Goal: Answer question/provide support: Share knowledge or assist other users

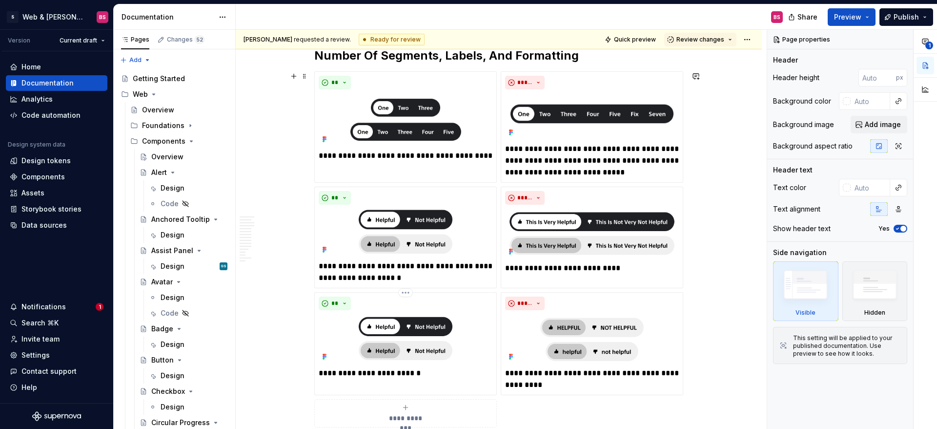
scroll to position [1902, 0]
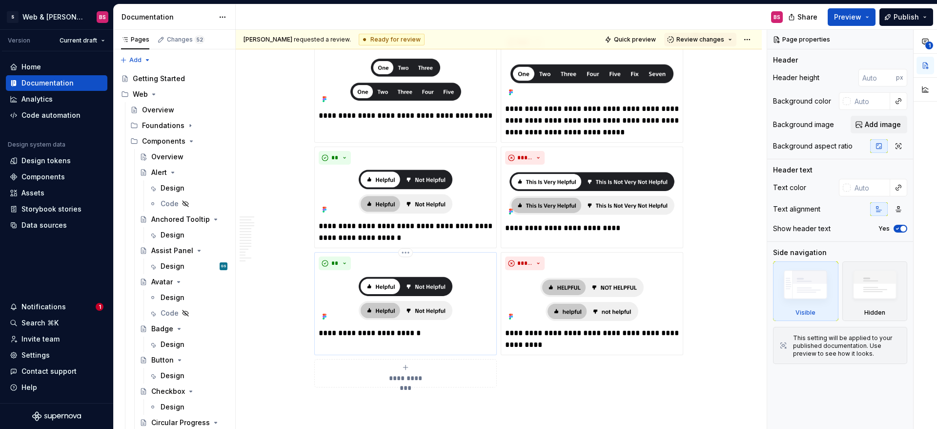
type textarea "*"
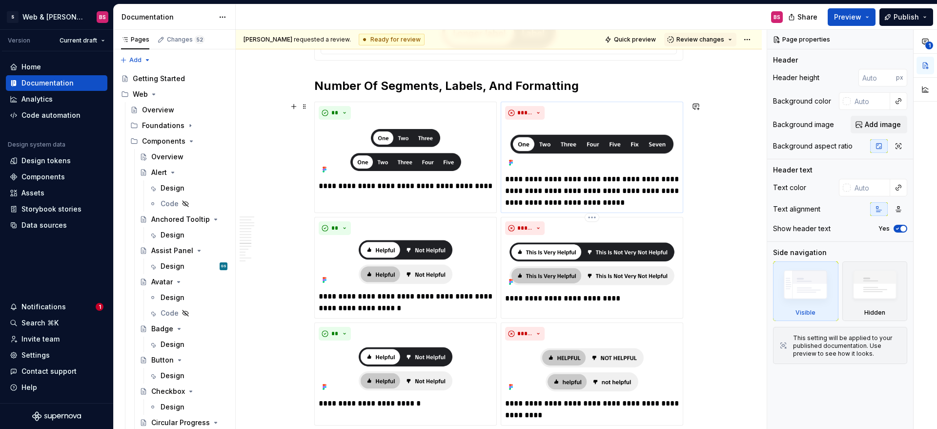
scroll to position [1830, 0]
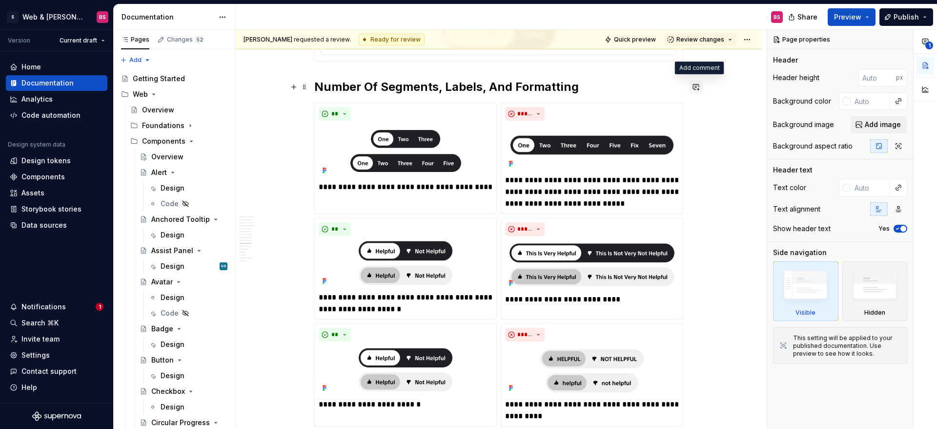
click at [701, 88] on button "button" at bounding box center [696, 87] width 14 height 14
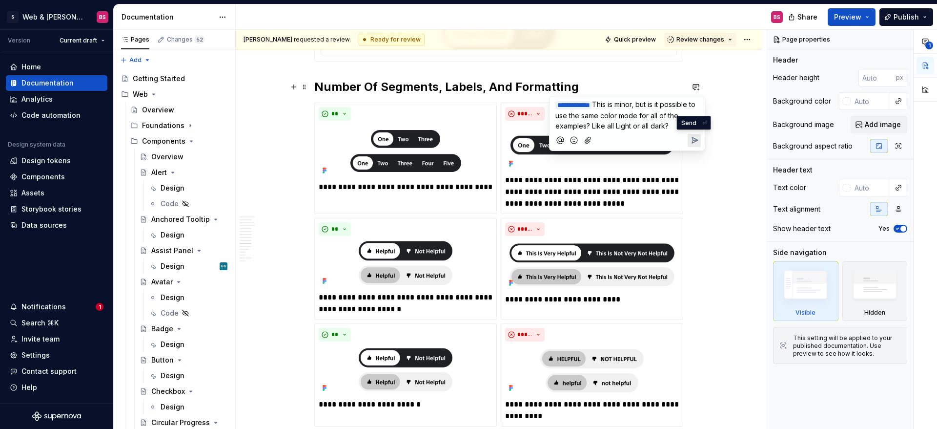
click at [695, 140] on icon "Send" at bounding box center [695, 140] width 10 height 10
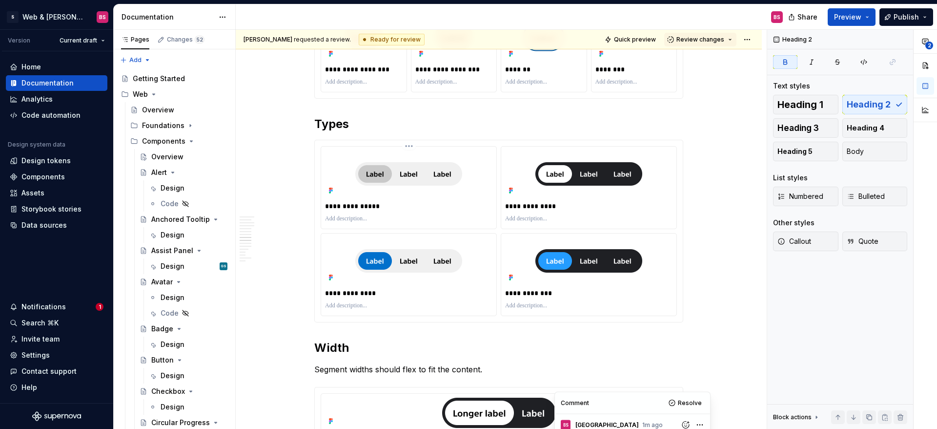
scroll to position [1398, 0]
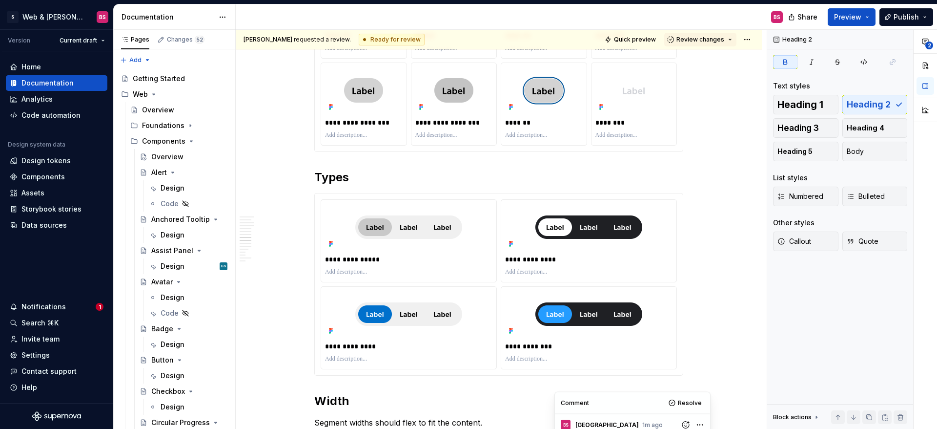
click at [355, 179] on h2 "Types" at bounding box center [498, 177] width 369 height 16
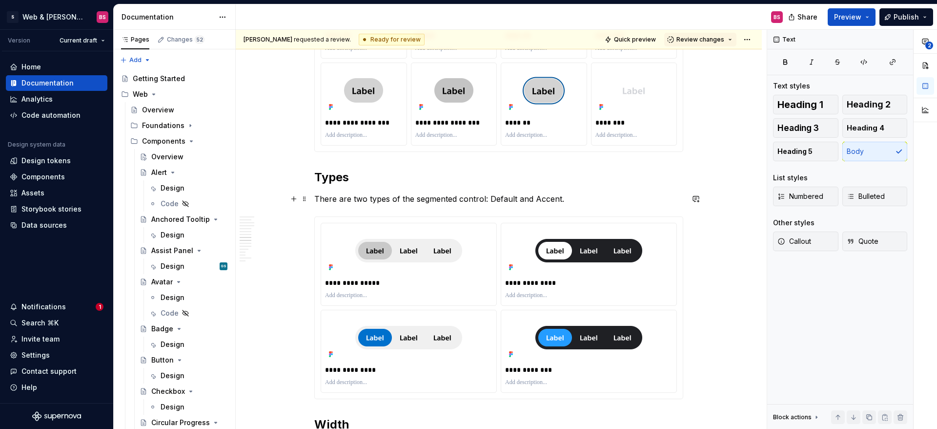
click at [502, 199] on p "There are two types of the segmented control: Default and Accent." at bounding box center [498, 199] width 369 height 12
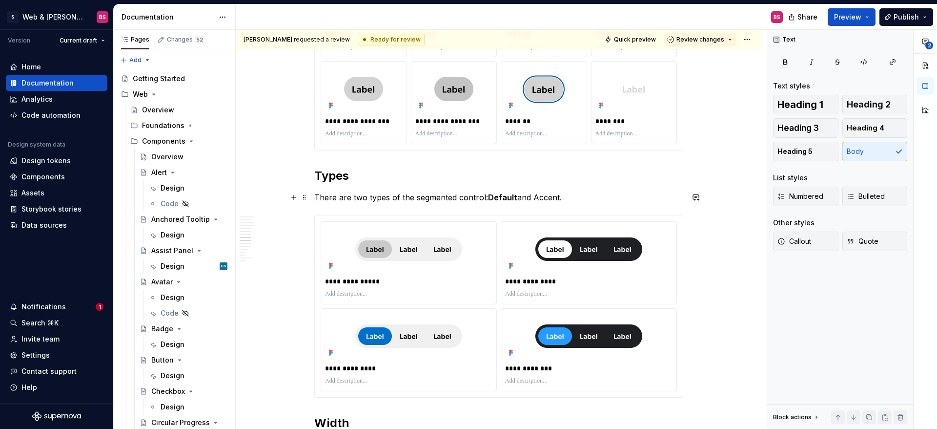
click at [554, 198] on p "There are two types of the segmented control: Default and Accent." at bounding box center [498, 197] width 369 height 12
click at [585, 199] on p "There are two types of the segmented control: Default and Accent ." at bounding box center [498, 197] width 369 height 12
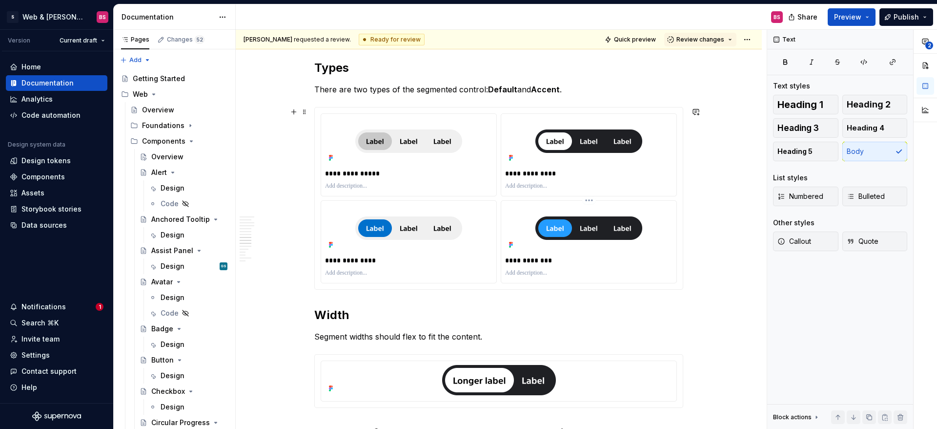
scroll to position [1509, 0]
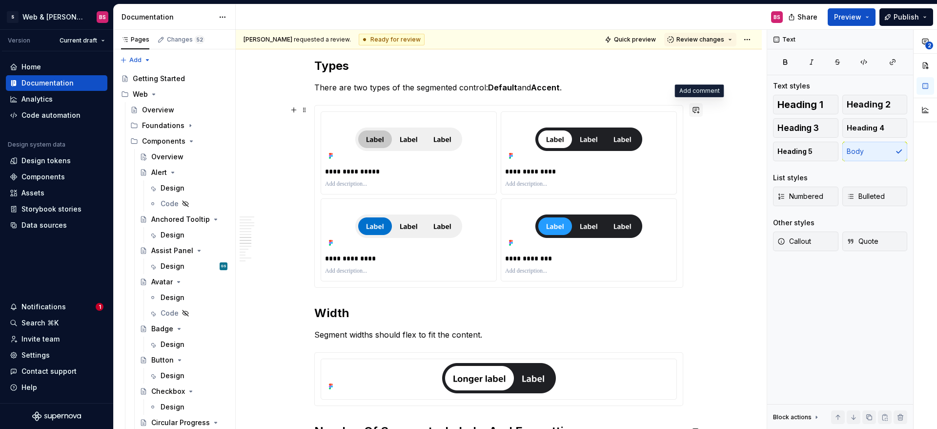
click at [701, 111] on button "button" at bounding box center [696, 110] width 14 height 14
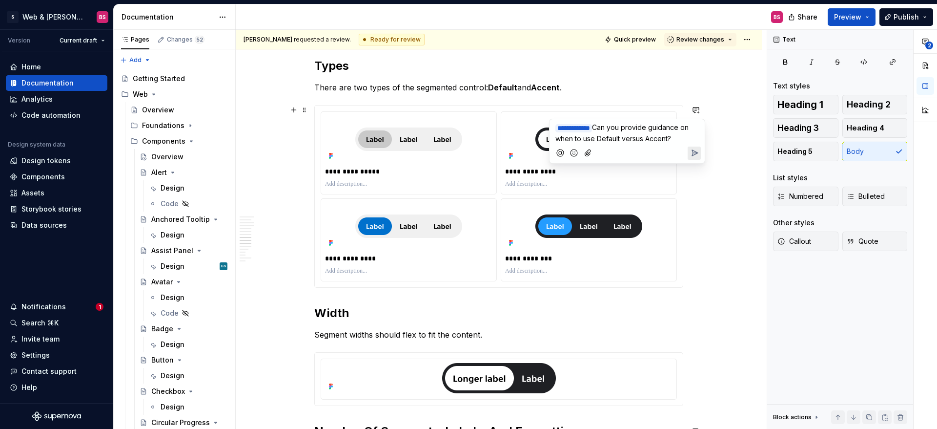
click at [698, 150] on icon "Send" at bounding box center [695, 153] width 10 height 10
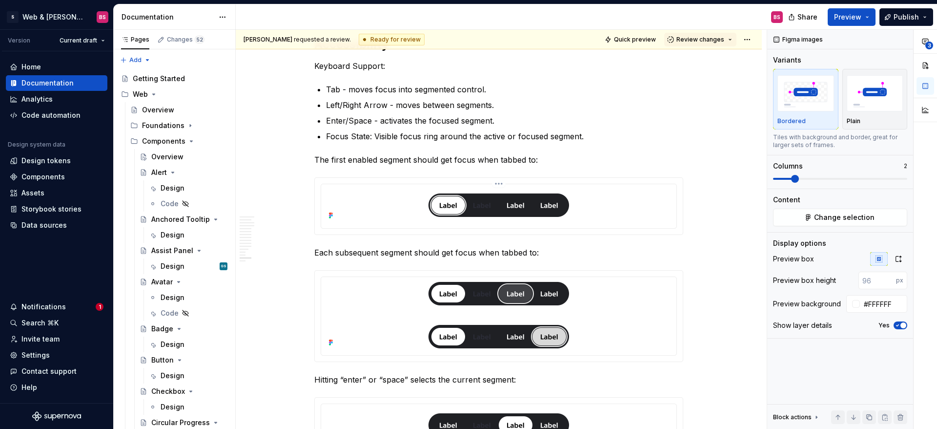
scroll to position [2842, 0]
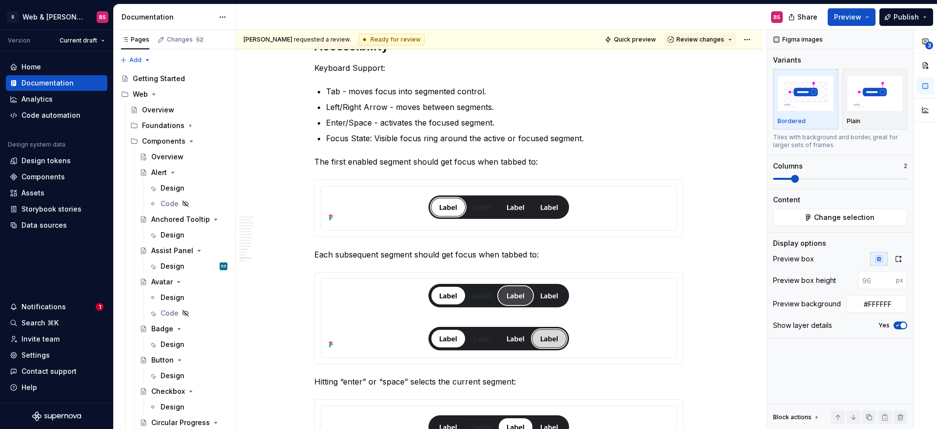
click at [700, 183] on button "button" at bounding box center [696, 184] width 14 height 14
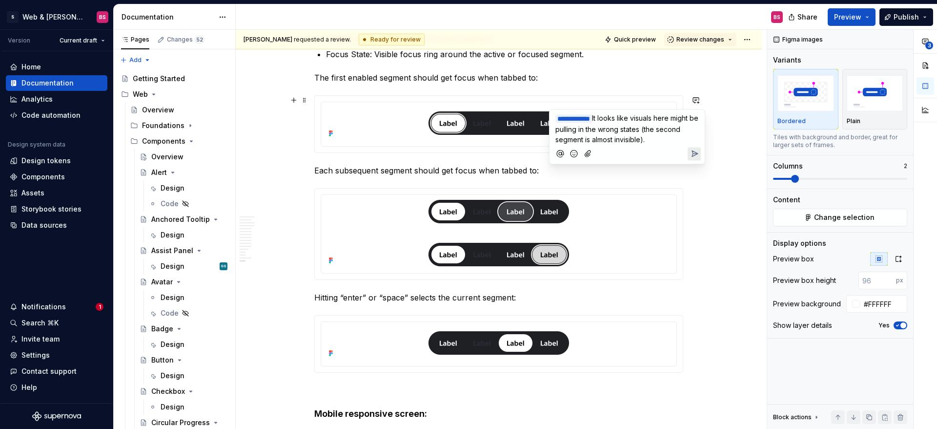
scroll to position [2865, 0]
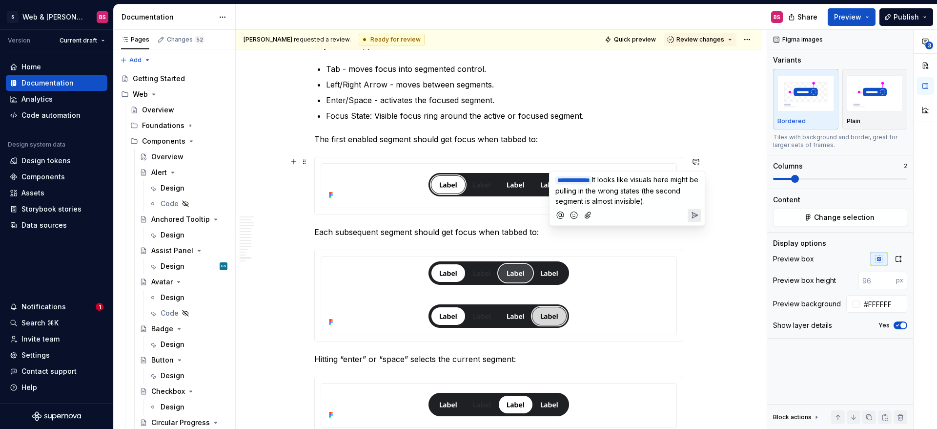
type input "70"
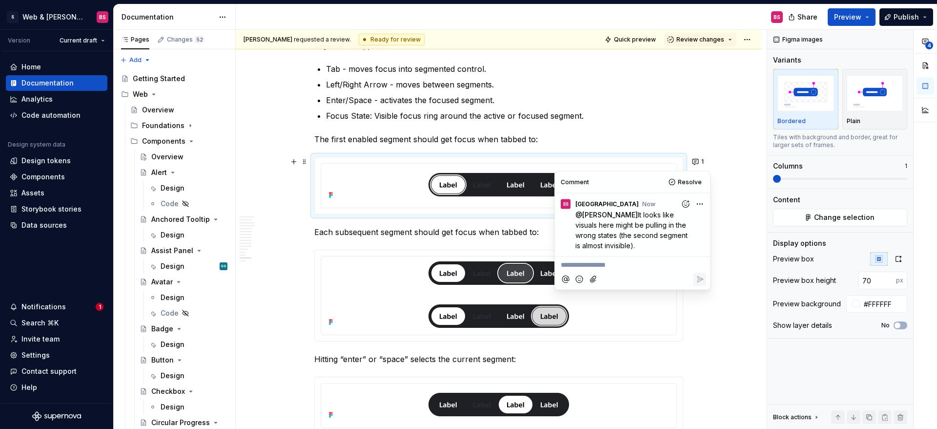
drag, startPoint x: 724, startPoint y: 337, endPoint x: 712, endPoint y: 294, distance: 44.2
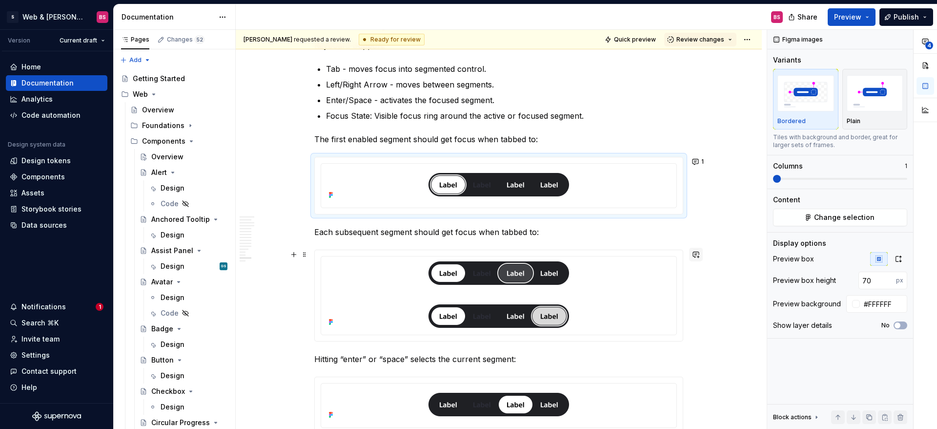
click at [701, 260] on button "button" at bounding box center [696, 255] width 14 height 14
click at [589, 273] on span "Also the what is the second visual in the second step showing?" at bounding box center [621, 277] width 130 height 19
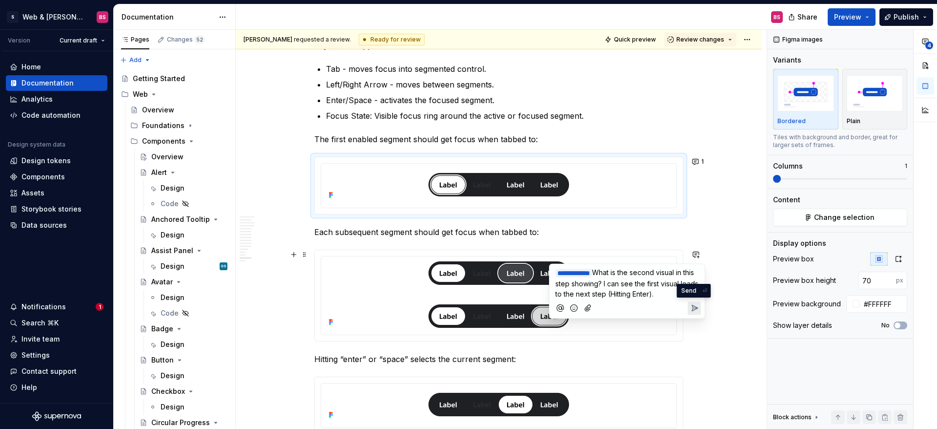
click at [692, 309] on icon "Send" at bounding box center [695, 308] width 6 height 6
type input "140"
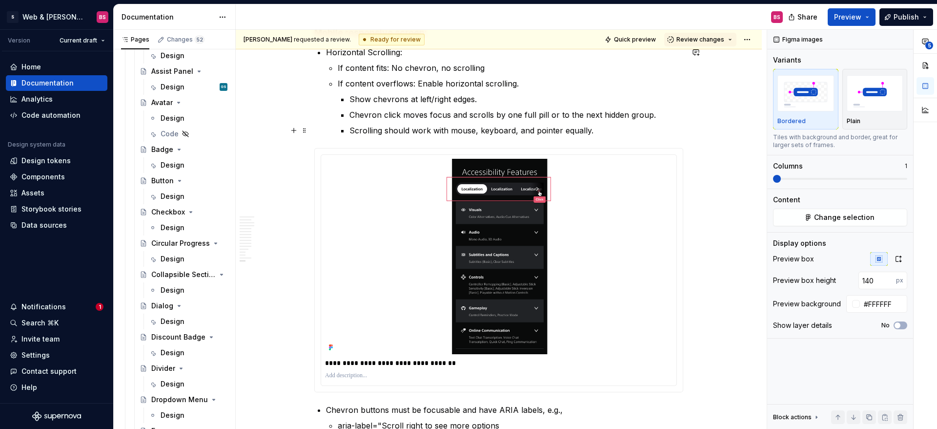
scroll to position [3262, 0]
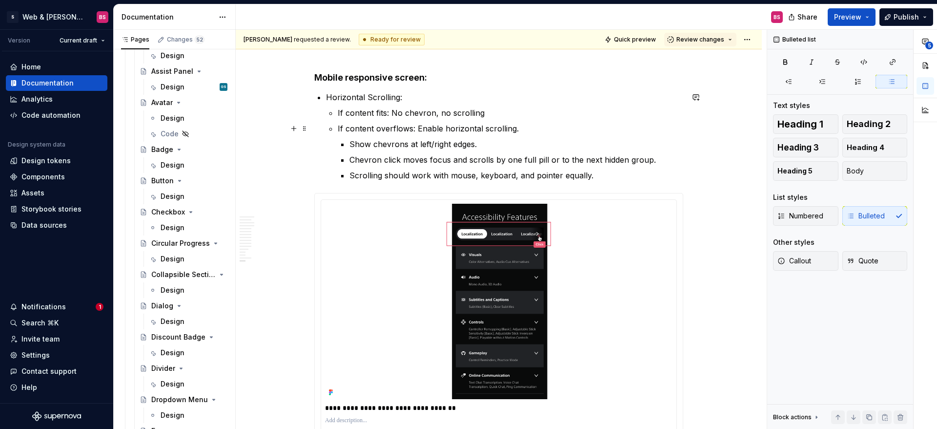
click at [524, 130] on p "If content overflows: Enable horizontal scrolling." at bounding box center [511, 129] width 346 height 12
click at [702, 99] on button "button" at bounding box center [696, 97] width 14 height 14
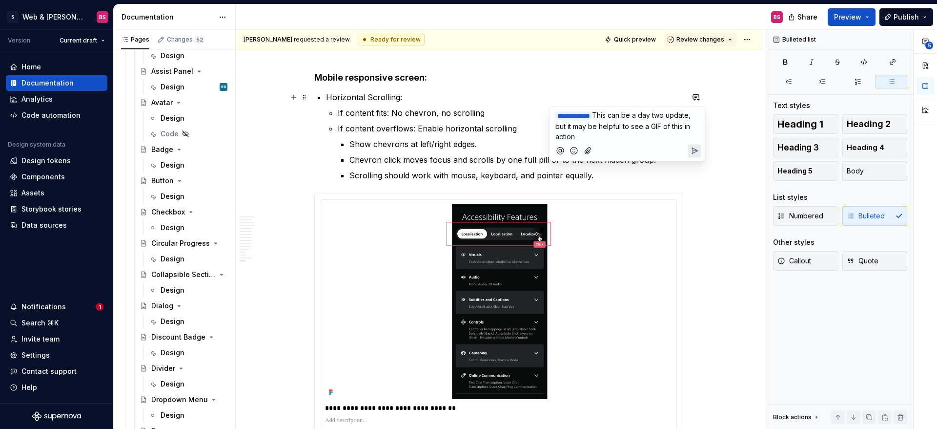
click at [572, 151] on icon "Add emoji" at bounding box center [574, 151] width 10 height 10
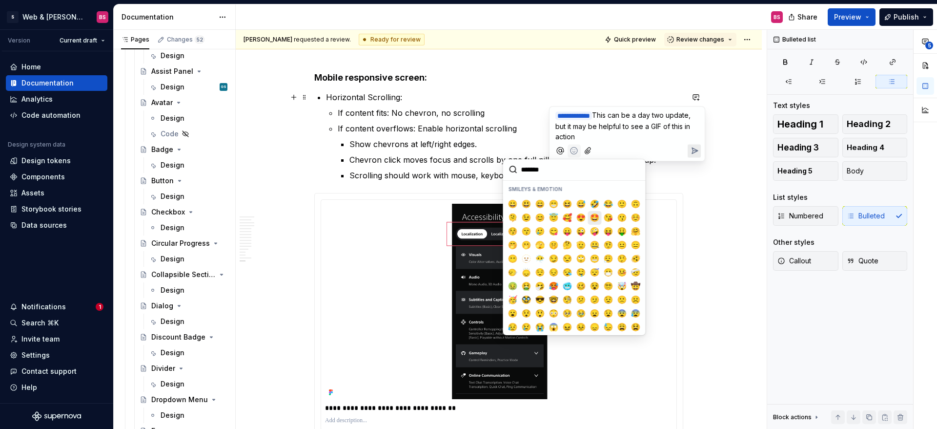
click at [598, 218] on span "🤩" at bounding box center [595, 218] width 8 height 10
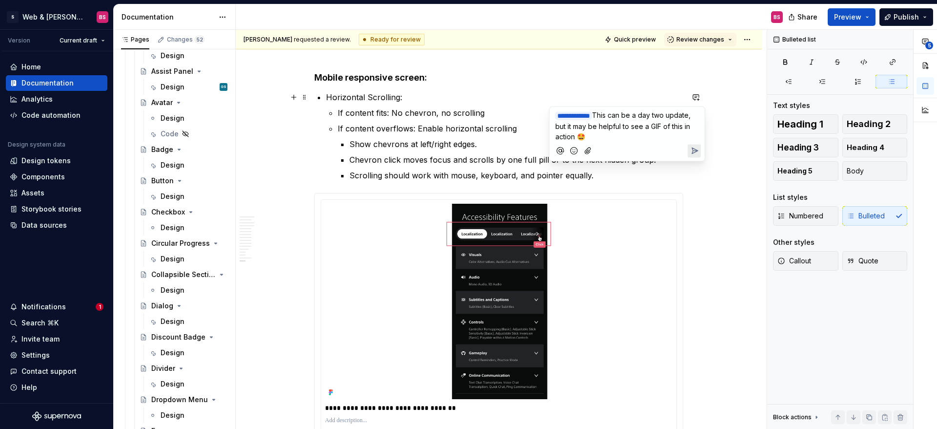
click at [698, 149] on icon "Send" at bounding box center [695, 151] width 6 height 6
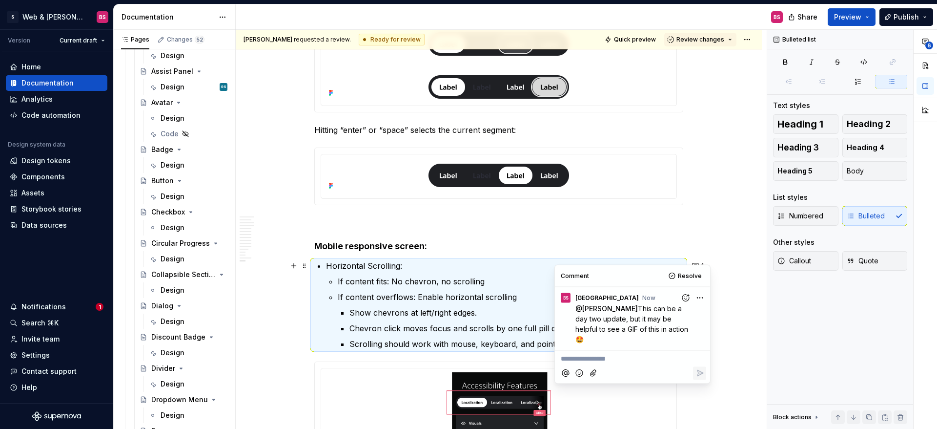
scroll to position [3068, 0]
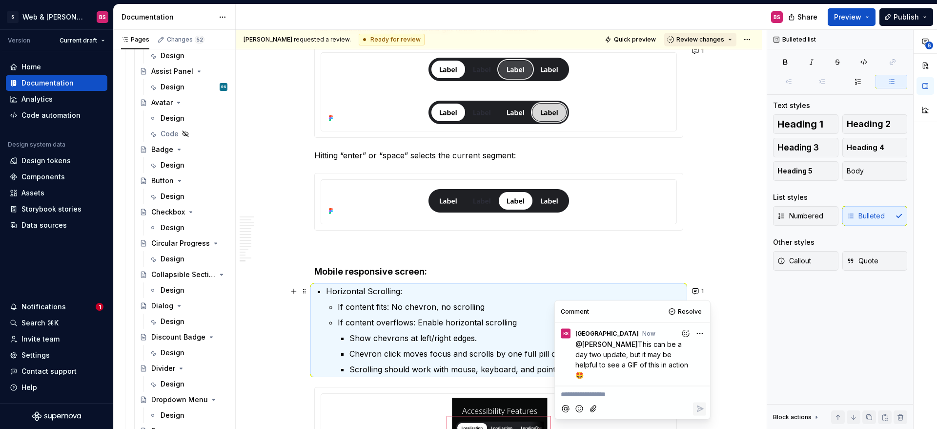
click at [706, 41] on span "Review changes" at bounding box center [701, 40] width 48 height 8
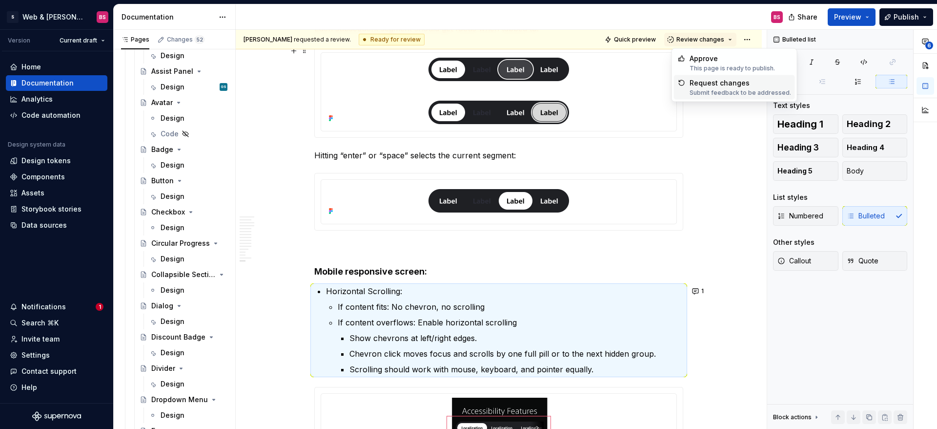
click at [728, 87] on div "Request changes" at bounding box center [741, 83] width 102 height 10
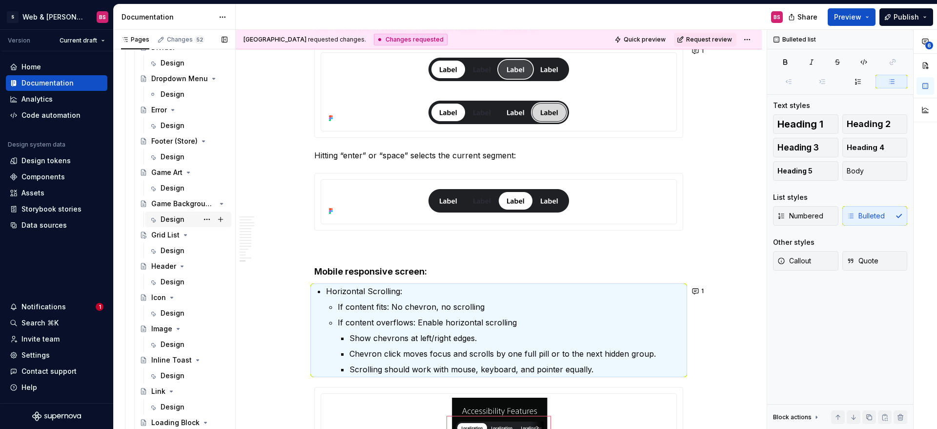
scroll to position [506, 0]
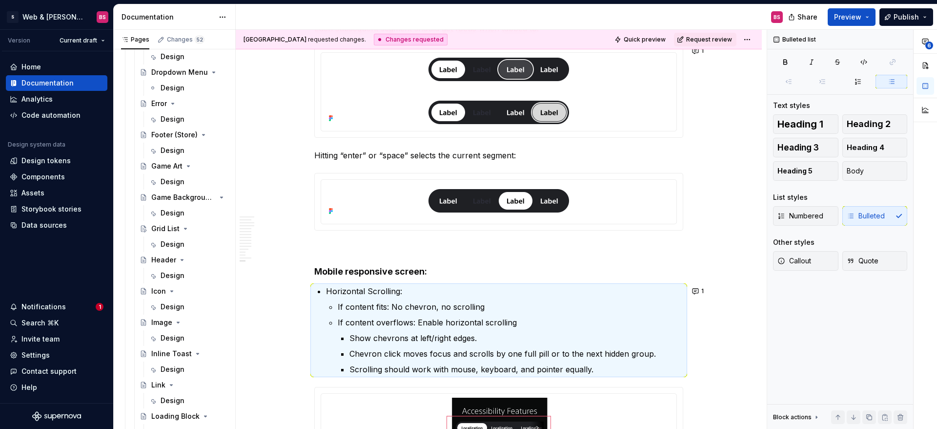
click at [171, 243] on div "Design" at bounding box center [173, 244] width 24 height 10
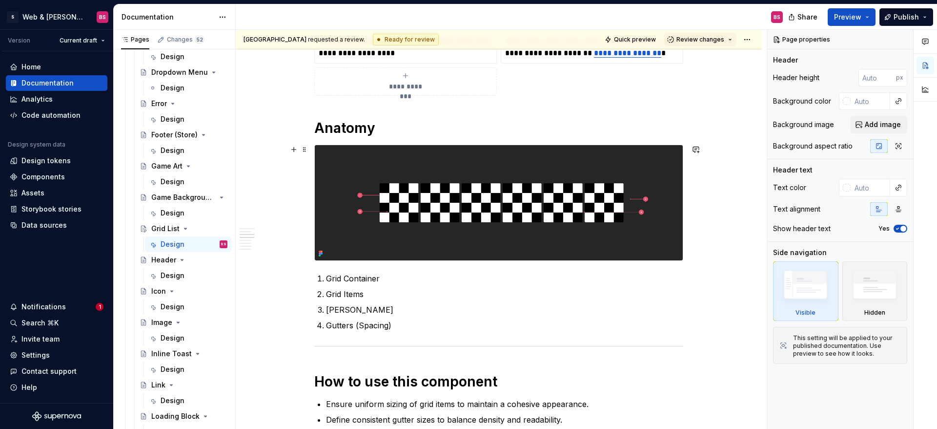
scroll to position [604, 0]
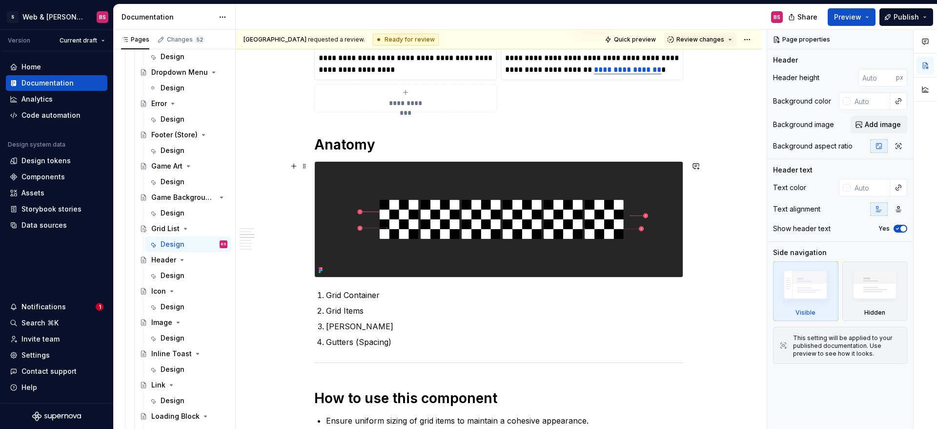
type textarea "*"
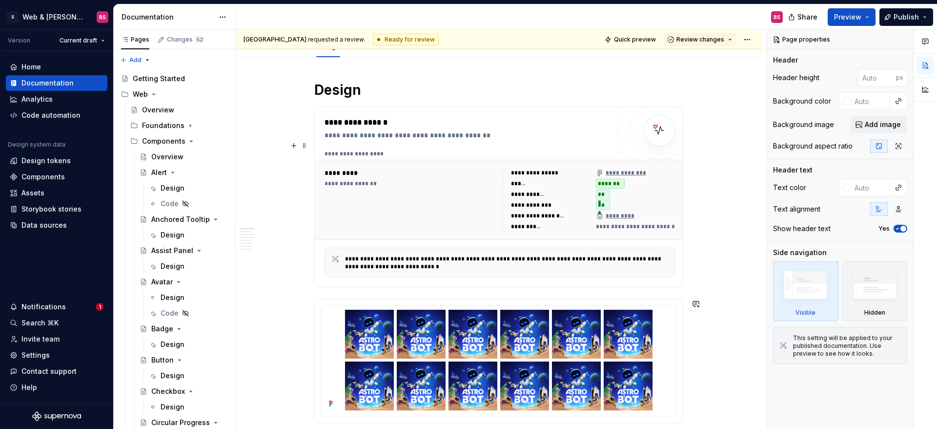
type textarea "*"
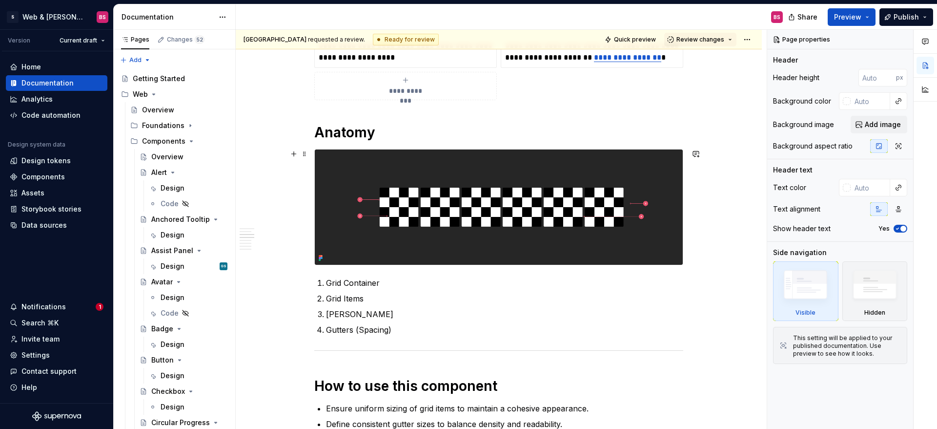
scroll to position [677, 0]
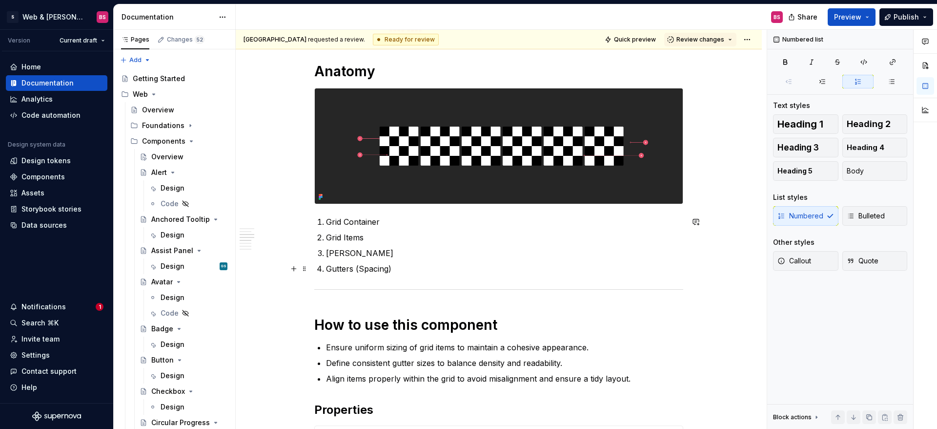
click at [413, 270] on p "Gutters (Spacing)" at bounding box center [504, 269] width 357 height 12
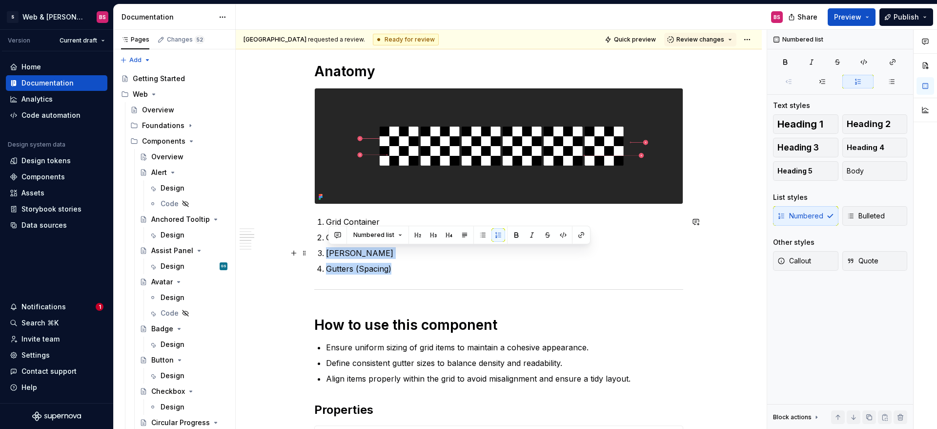
drag, startPoint x: 407, startPoint y: 268, endPoint x: 317, endPoint y: 247, distance: 92.7
click at [330, 249] on ol "Grid Container Grid Items Grid Margins Gutters (Spacing)" at bounding box center [504, 245] width 357 height 59
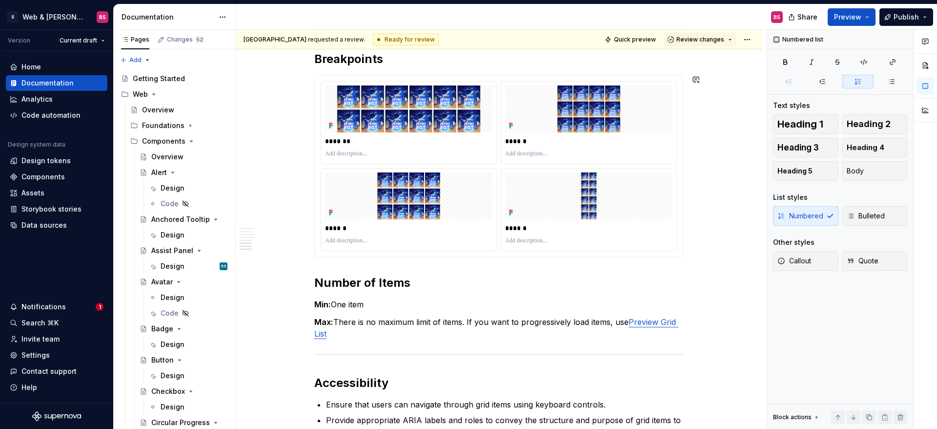
scroll to position [1155, 0]
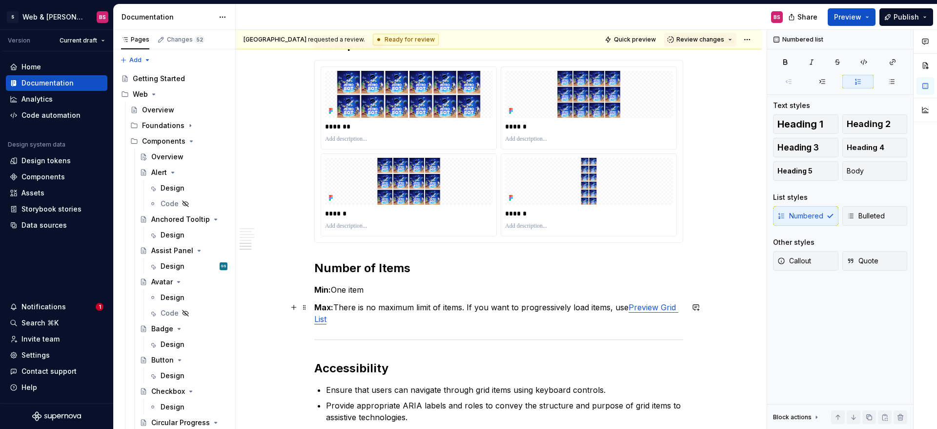
click at [377, 318] on p "Max: There is no maximum limit of items. If you want to progressively load item…" at bounding box center [498, 312] width 369 height 23
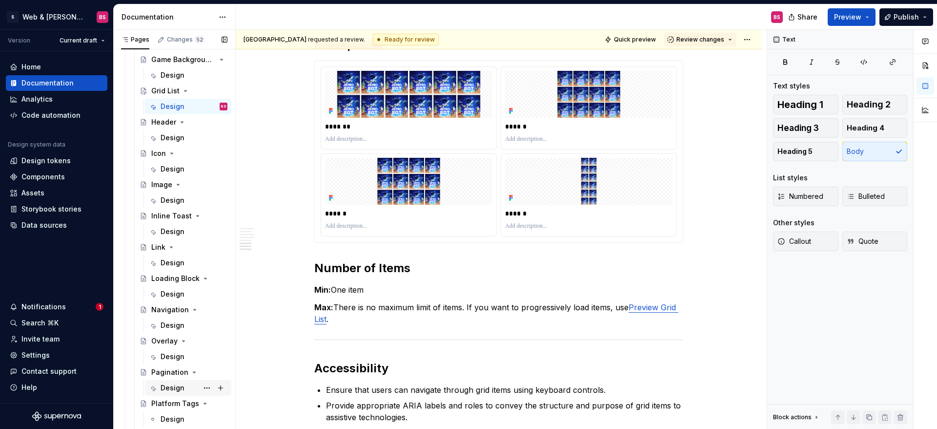
scroll to position [645, 0]
click at [170, 356] on div "Design" at bounding box center [173, 356] width 24 height 10
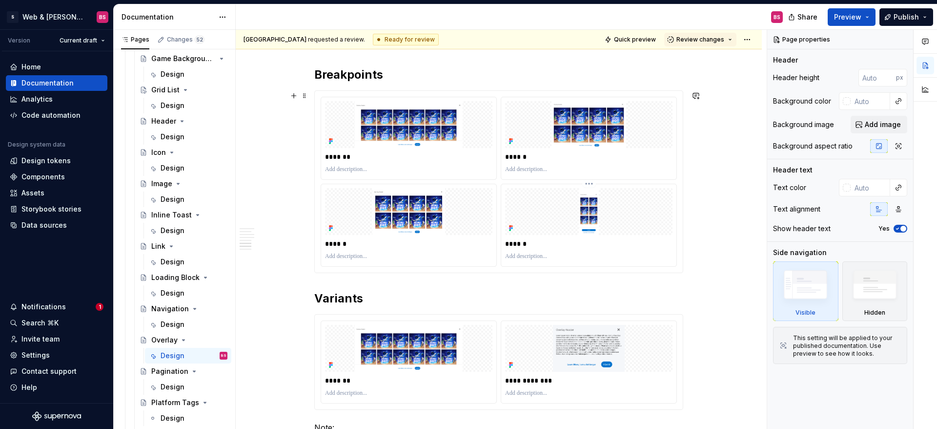
scroll to position [2063, 0]
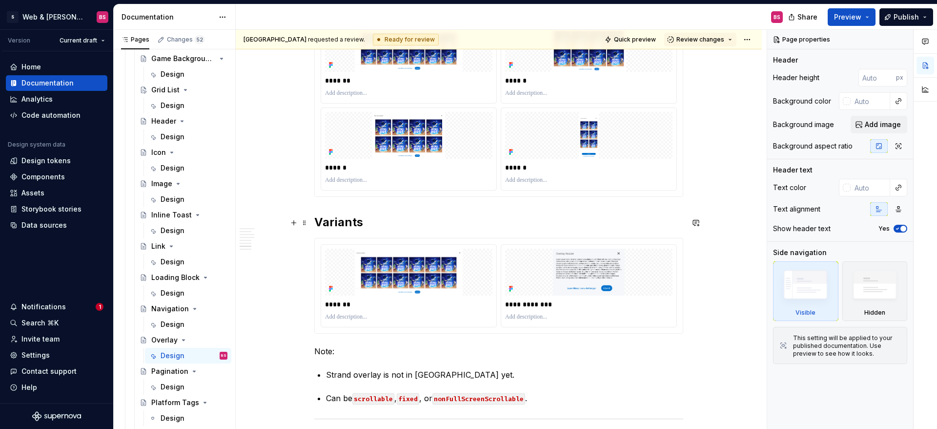
click at [338, 227] on strong "Variants" at bounding box center [338, 222] width 49 height 14
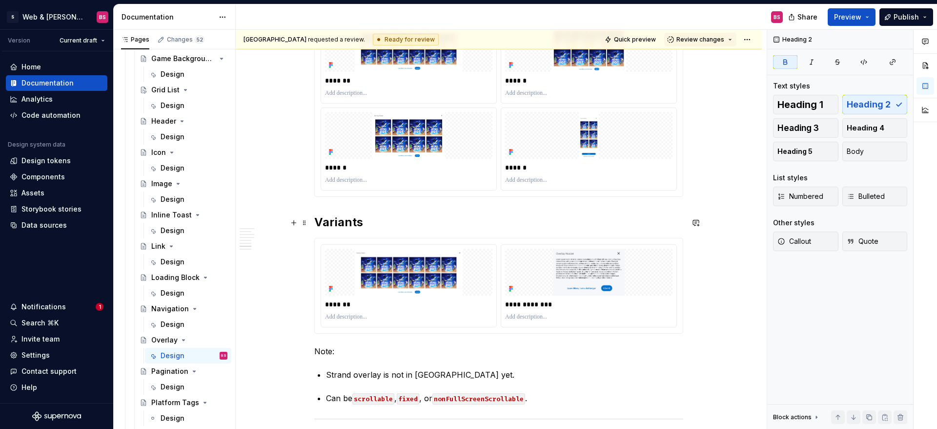
type textarea "*"
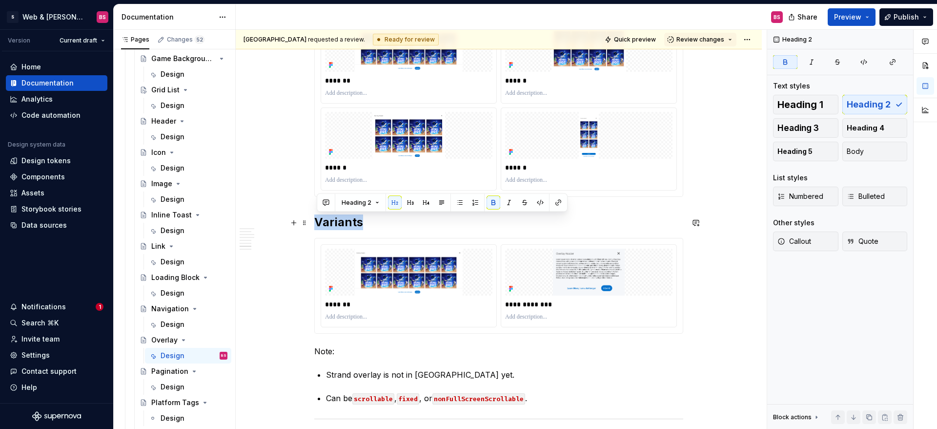
drag, startPoint x: 361, startPoint y: 221, endPoint x: 320, endPoint y: 221, distance: 40.5
click at [320, 221] on strong "Variants" at bounding box center [338, 222] width 49 height 14
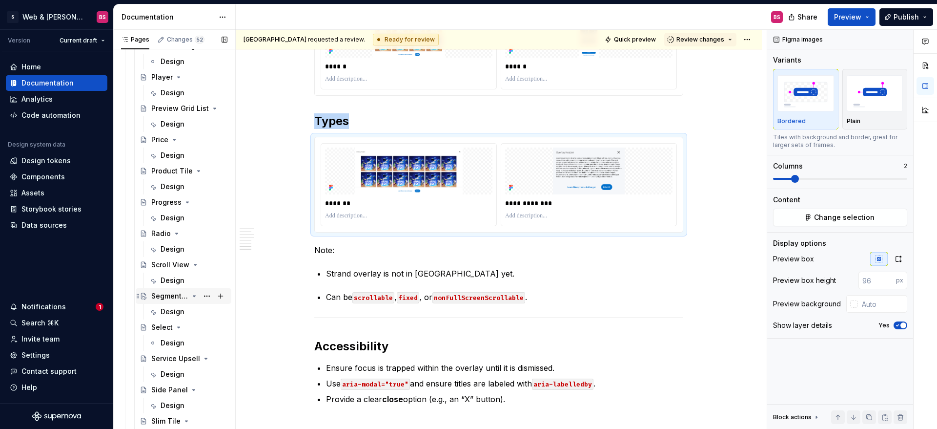
scroll to position [1030, 0]
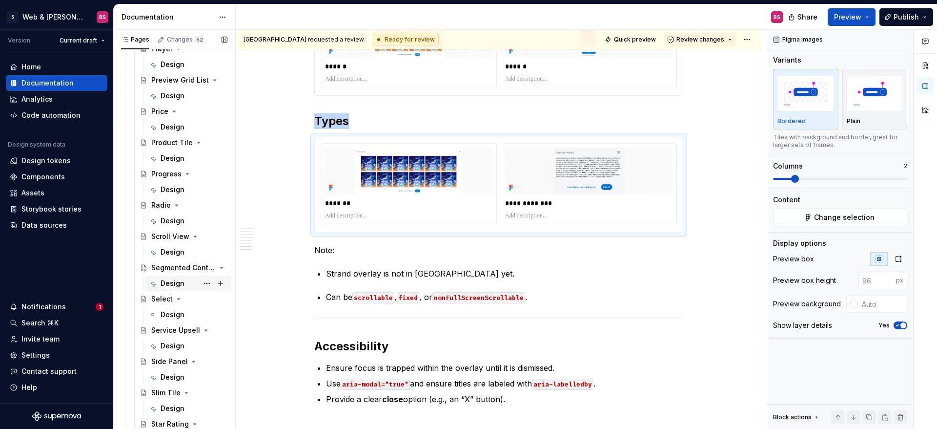
click at [167, 280] on div "Design" at bounding box center [173, 283] width 24 height 10
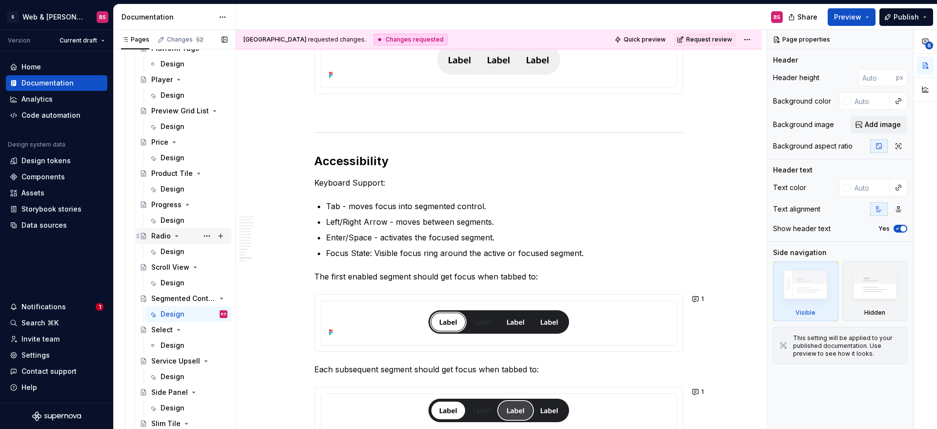
scroll to position [981, 0]
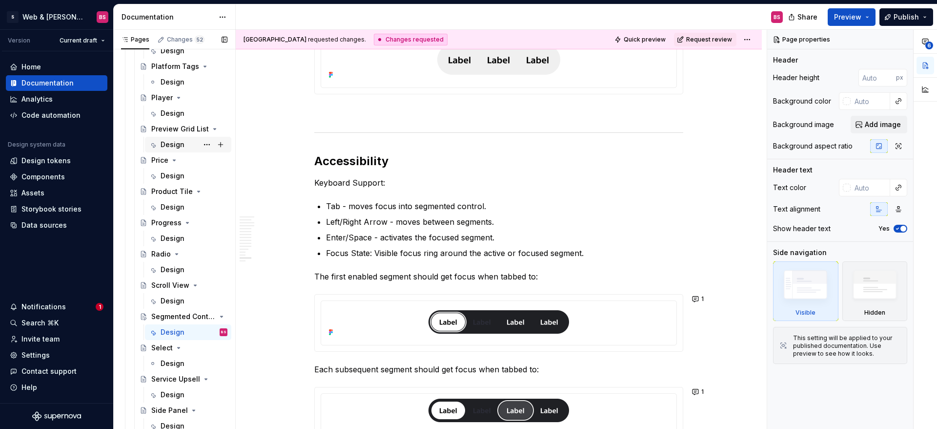
click at [166, 143] on div "Design" at bounding box center [173, 145] width 24 height 10
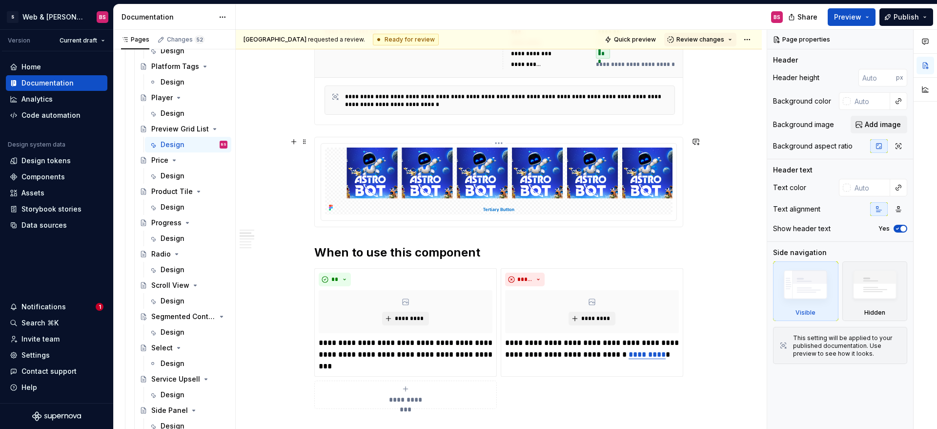
scroll to position [235, 0]
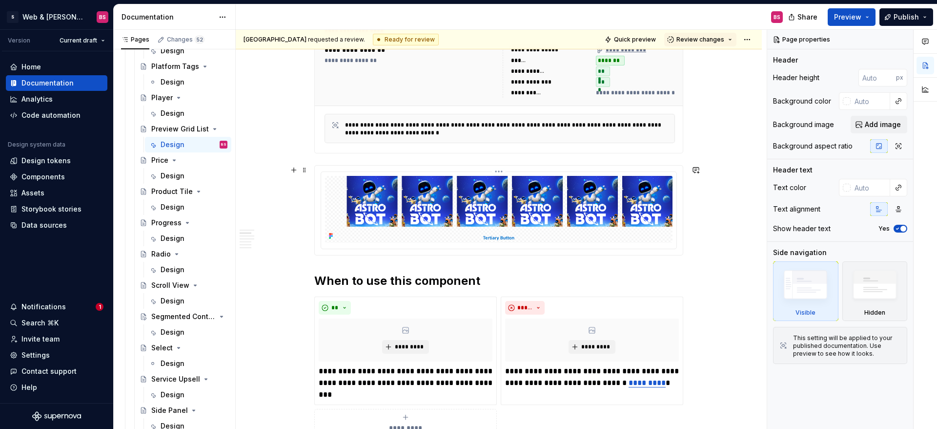
click at [504, 236] on img at bounding box center [499, 209] width 348 height 67
type textarea "*"
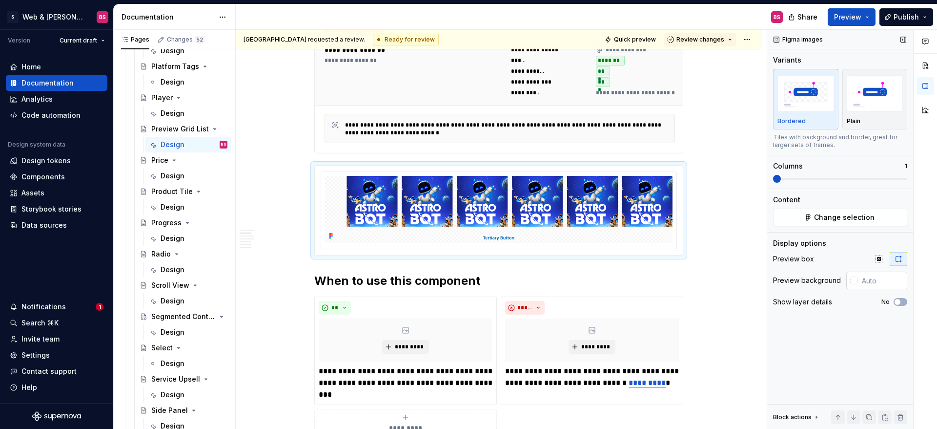
click at [867, 285] on input "text" at bounding box center [882, 280] width 49 height 18
type input "#FFFFFF"
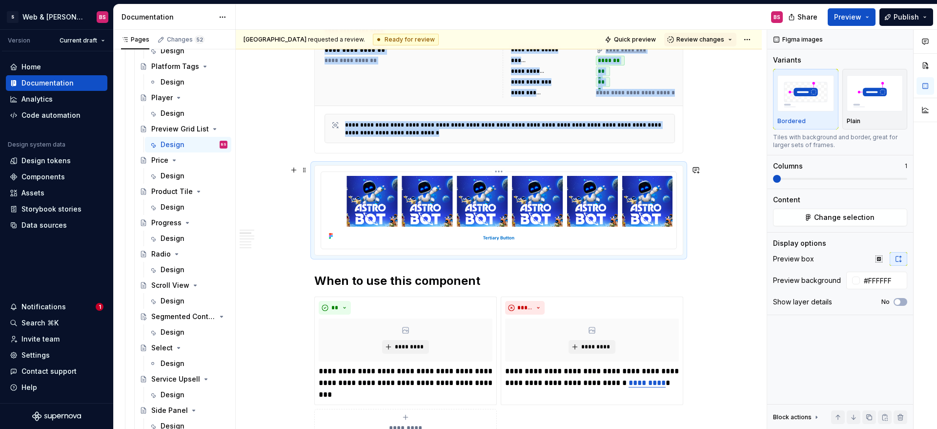
click at [529, 209] on img at bounding box center [499, 209] width 348 height 67
click at [333, 234] on icon at bounding box center [332, 234] width 2 height 2
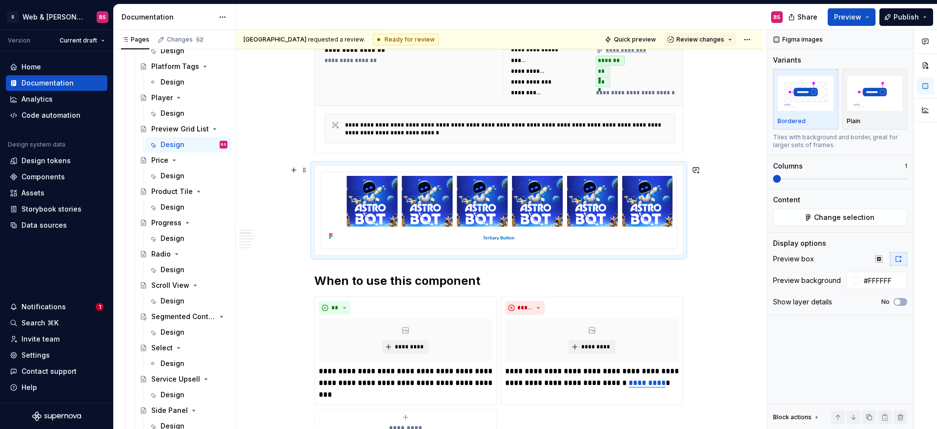
click at [628, 165] on div at bounding box center [498, 210] width 369 height 90
click at [789, 216] on button "Change selection" at bounding box center [840, 217] width 134 height 18
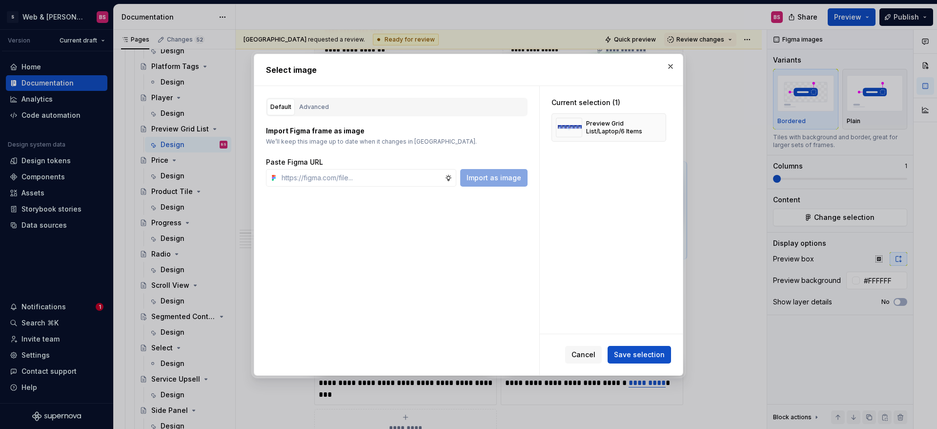
click at [669, 64] on button "button" at bounding box center [671, 67] width 14 height 14
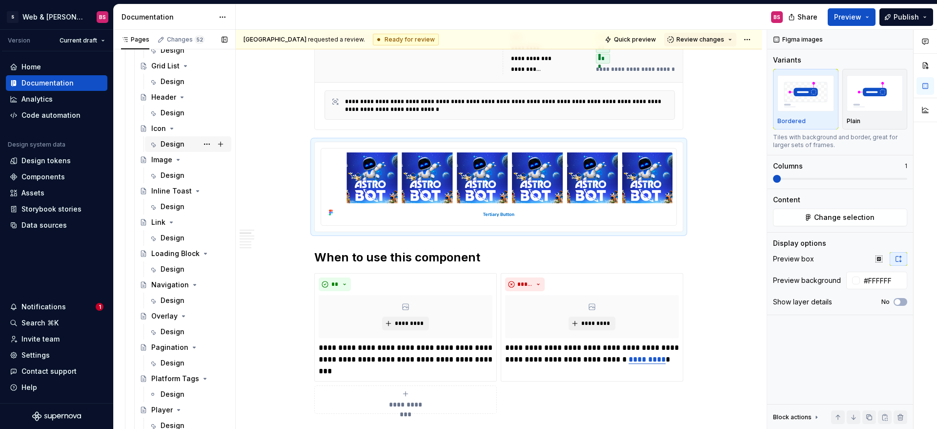
scroll to position [648, 0]
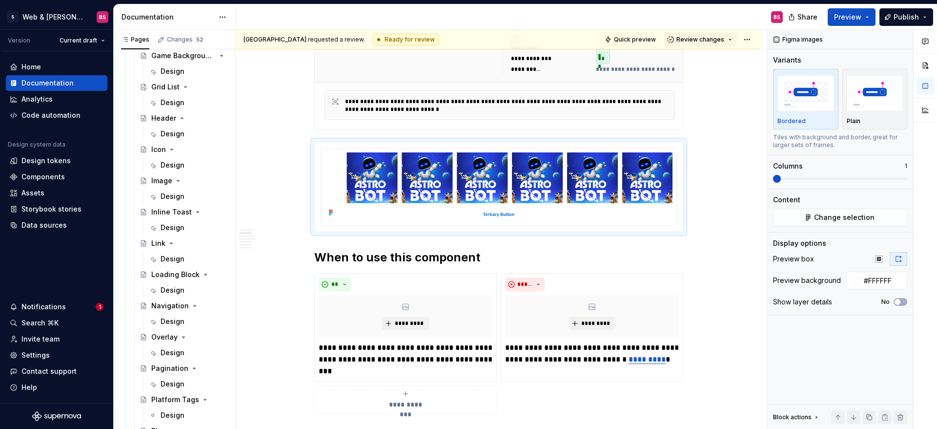
click at [167, 349] on div "Design" at bounding box center [173, 353] width 24 height 10
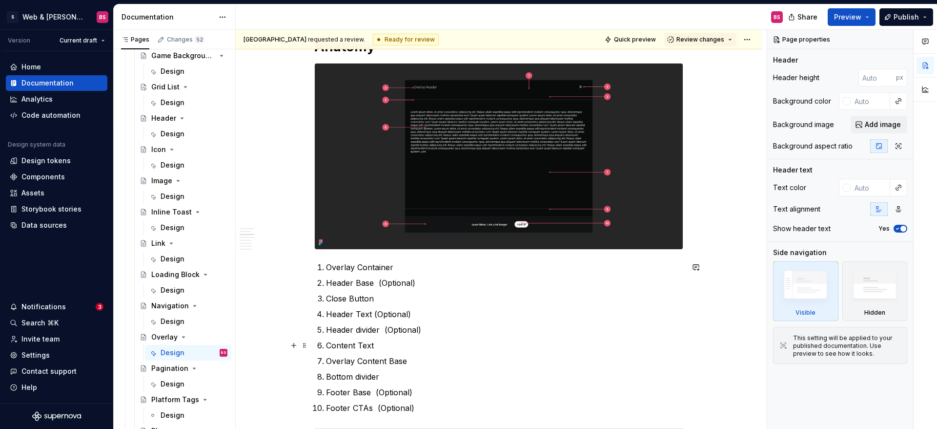
scroll to position [825, 0]
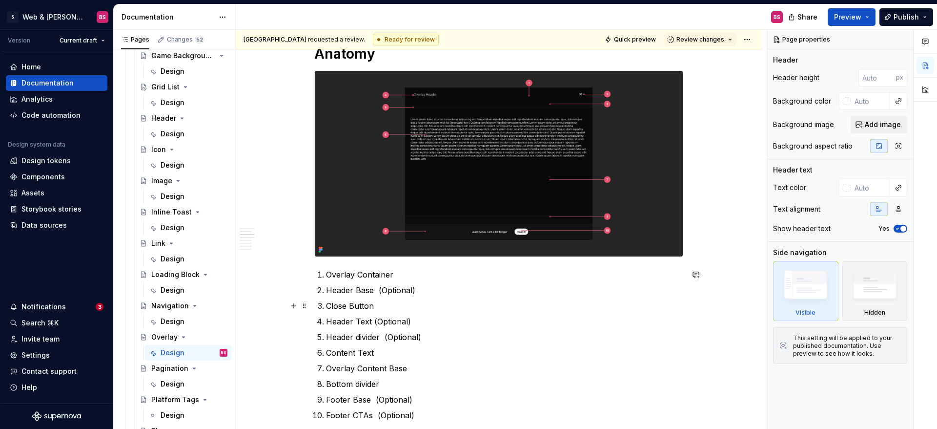
click at [366, 305] on p "Close Button" at bounding box center [504, 306] width 357 height 12
type textarea "*"
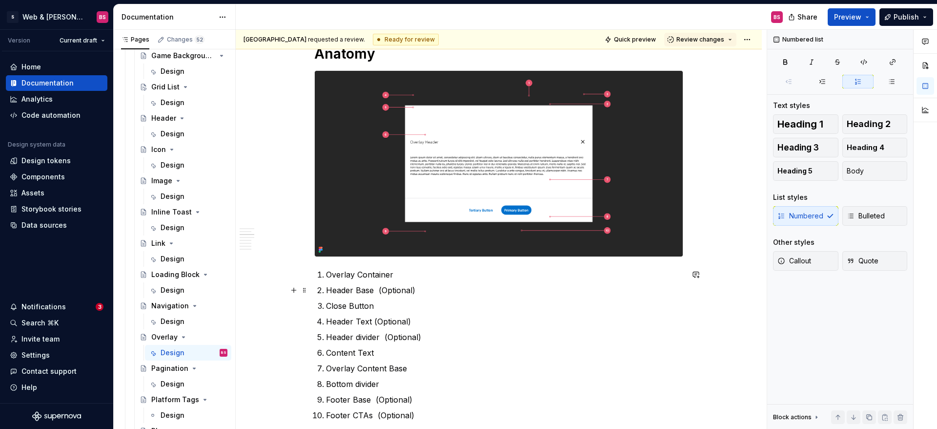
drag, startPoint x: 331, startPoint y: 288, endPoint x: 327, endPoint y: 283, distance: 5.9
click at [331, 288] on p "Header Base (Optional)" at bounding box center [504, 290] width 357 height 12
click at [338, 306] on p "Close Button" at bounding box center [504, 306] width 357 height 12
drag, startPoint x: 330, startPoint y: 307, endPoint x: 375, endPoint y: 308, distance: 45.4
click at [375, 308] on p "Close Button" at bounding box center [504, 306] width 357 height 12
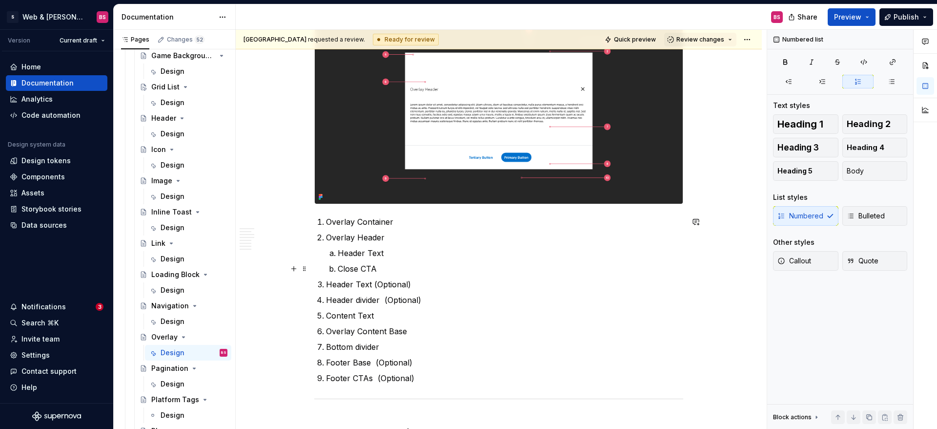
scroll to position [880, 0]
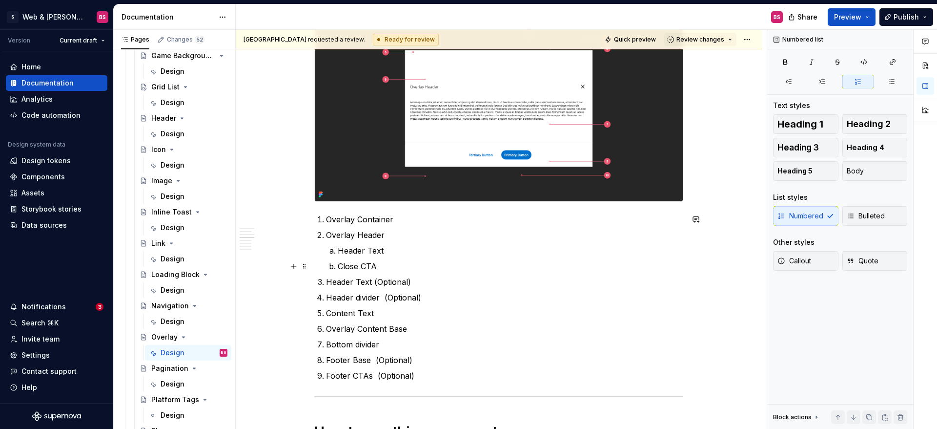
click at [371, 266] on p "Close CTA" at bounding box center [511, 266] width 346 height 12
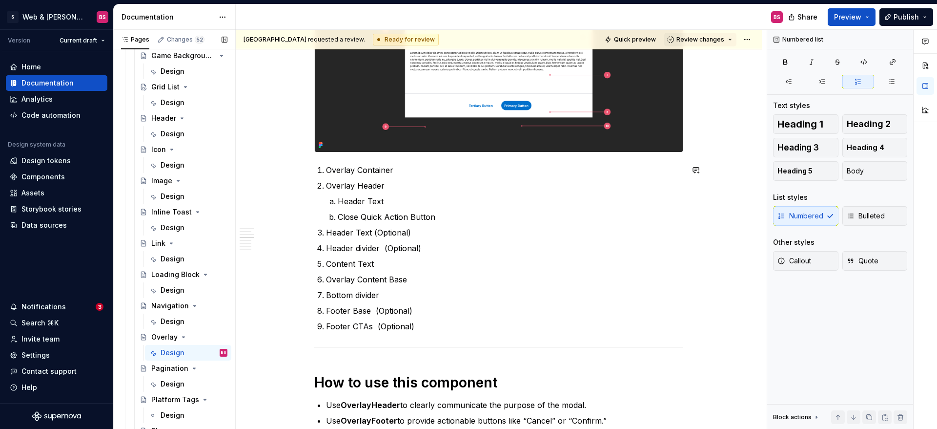
scroll to position [937, 0]
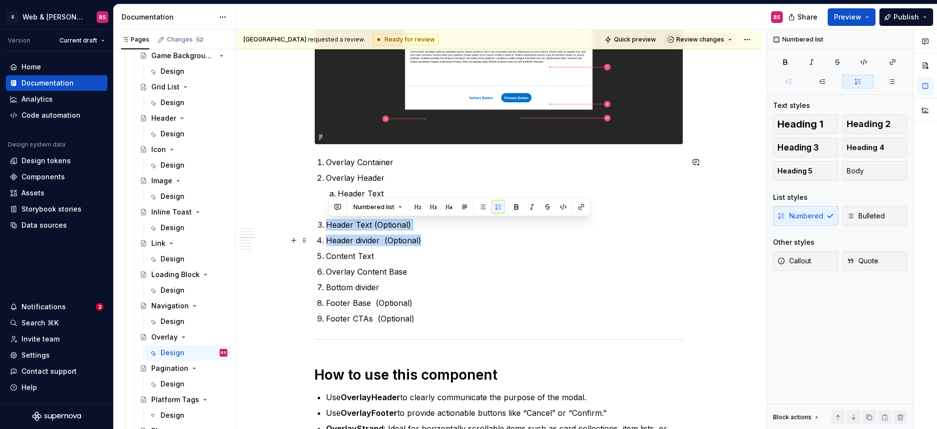
drag, startPoint x: 343, startPoint y: 228, endPoint x: 425, endPoint y: 237, distance: 82.5
click at [425, 237] on ol "Overlay Container Overlay Header Header Text Close Quick Action Button Header T…" at bounding box center [504, 240] width 357 height 168
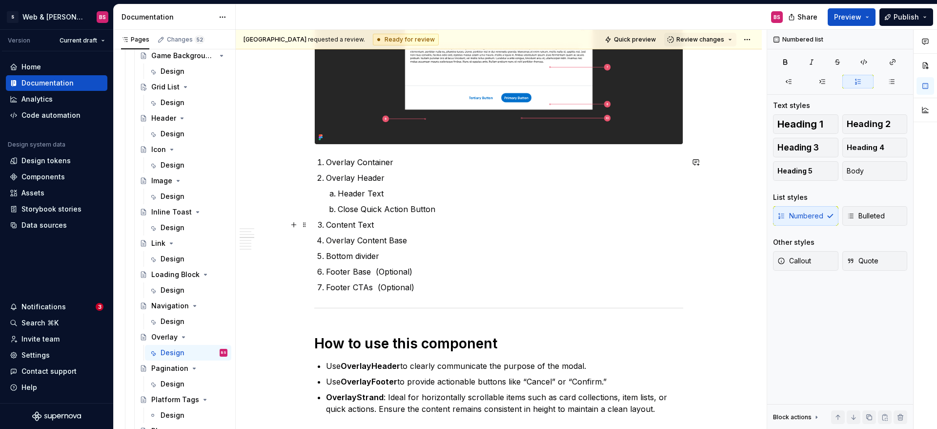
click at [363, 225] on p "Content Text" at bounding box center [504, 225] width 357 height 12
click at [328, 241] on li "Overlay Content Base" at bounding box center [504, 240] width 357 height 12
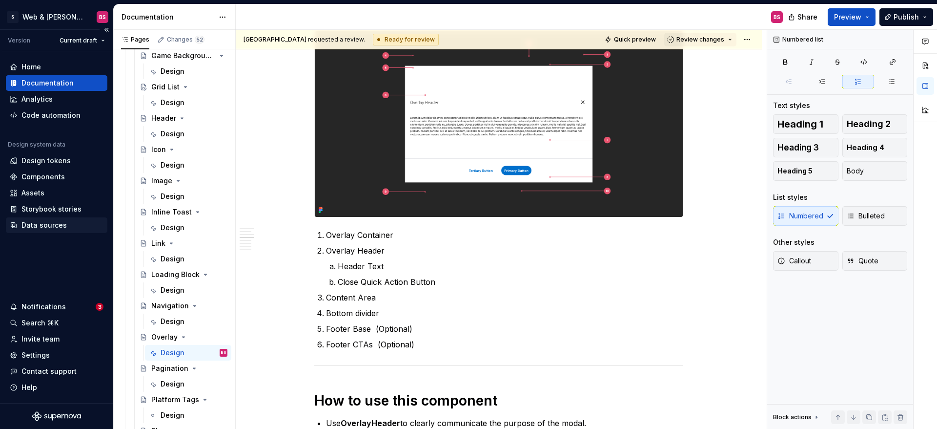
scroll to position [865, 0]
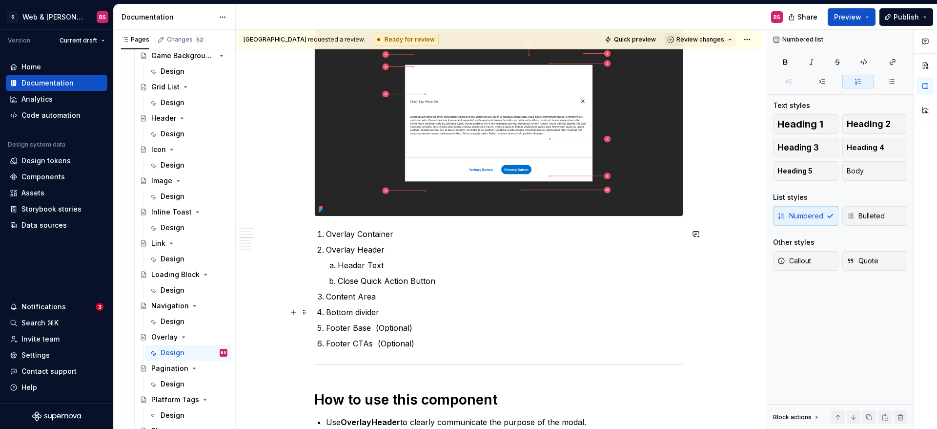
click at [330, 312] on p "Bottom divider" at bounding box center [504, 312] width 357 height 12
click at [328, 326] on li "Footer Base (Optional)" at bounding box center [504, 328] width 357 height 12
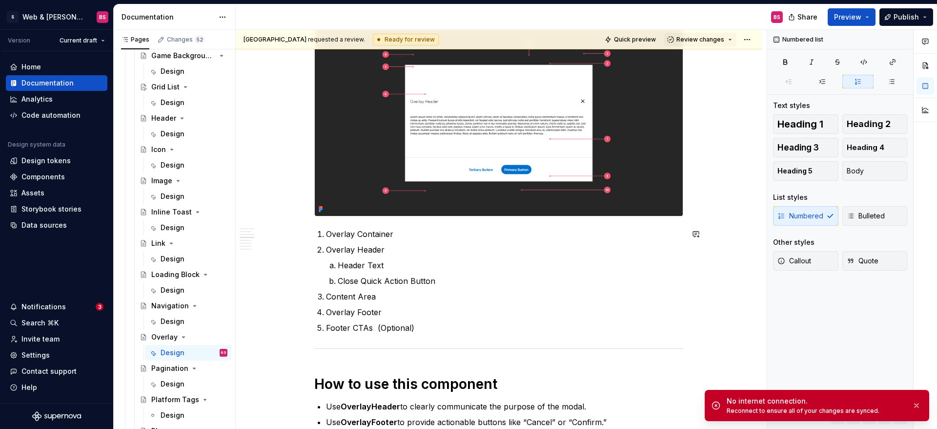
click at [328, 328] on li "Footer CTAs (Optional)" at bounding box center [504, 328] width 357 height 12
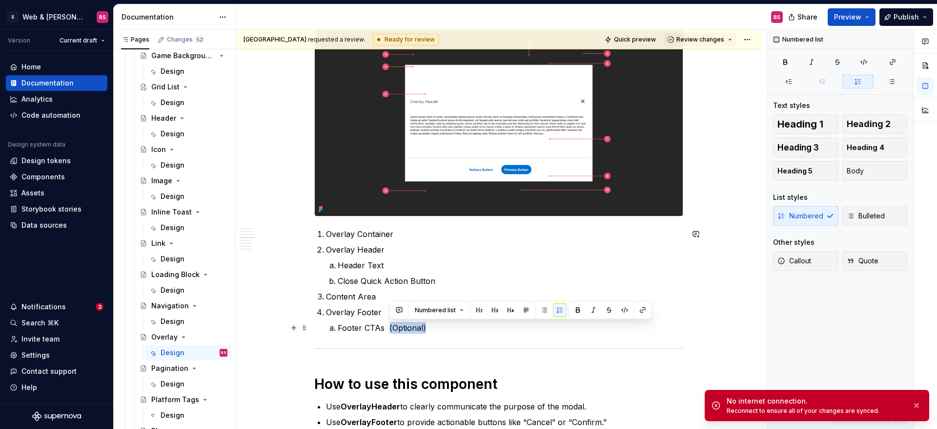
drag, startPoint x: 390, startPoint y: 329, endPoint x: 428, endPoint y: 329, distance: 38.6
click at [429, 329] on p "Footer CTAs (Optional)" at bounding box center [511, 328] width 346 height 12
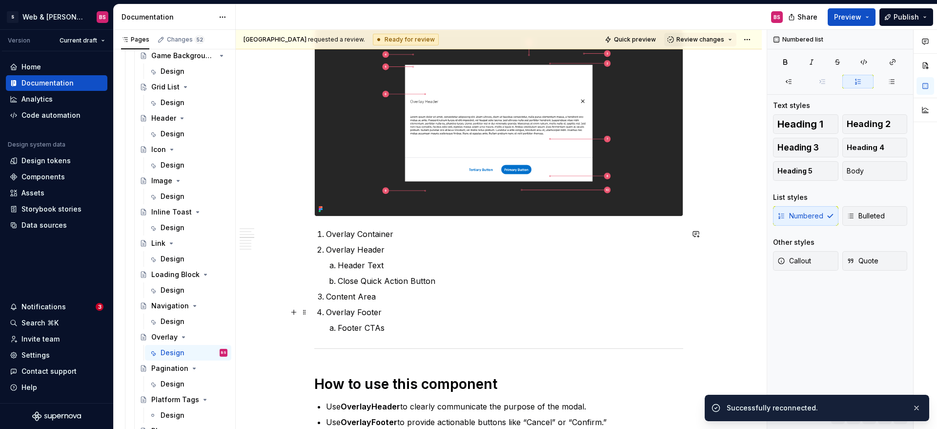
click at [388, 312] on p "Overlay Footer" at bounding box center [504, 312] width 357 height 12
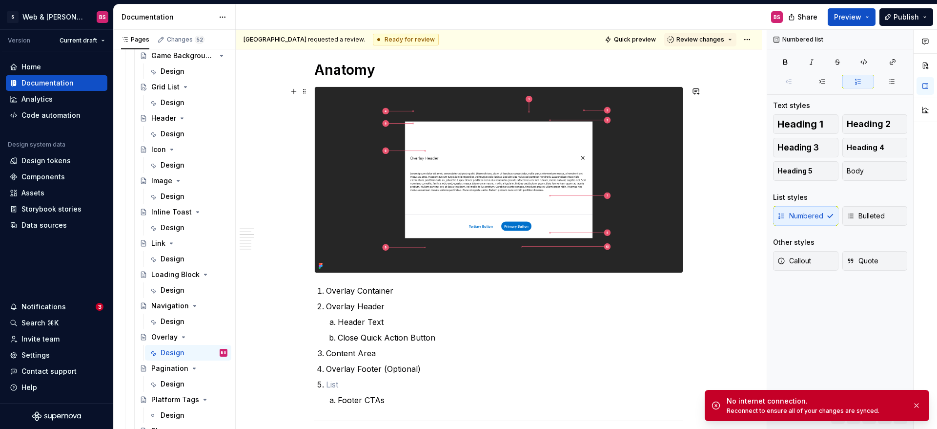
scroll to position [807, 0]
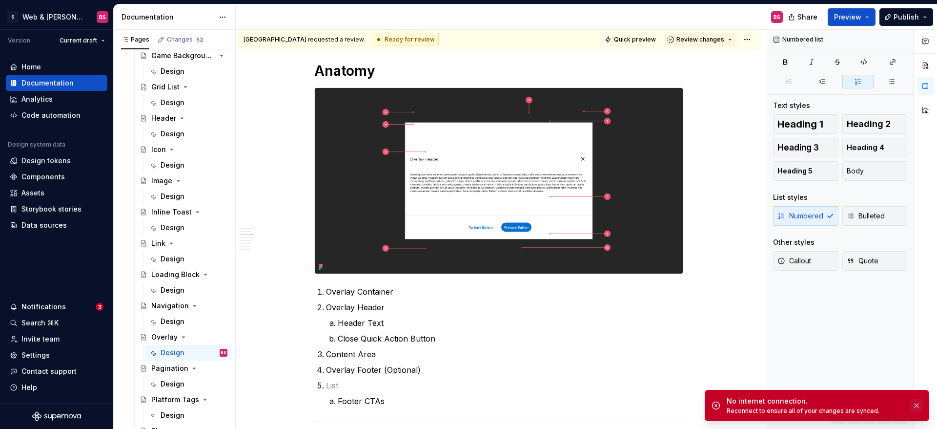
click at [919, 403] on button "button" at bounding box center [916, 405] width 13 height 14
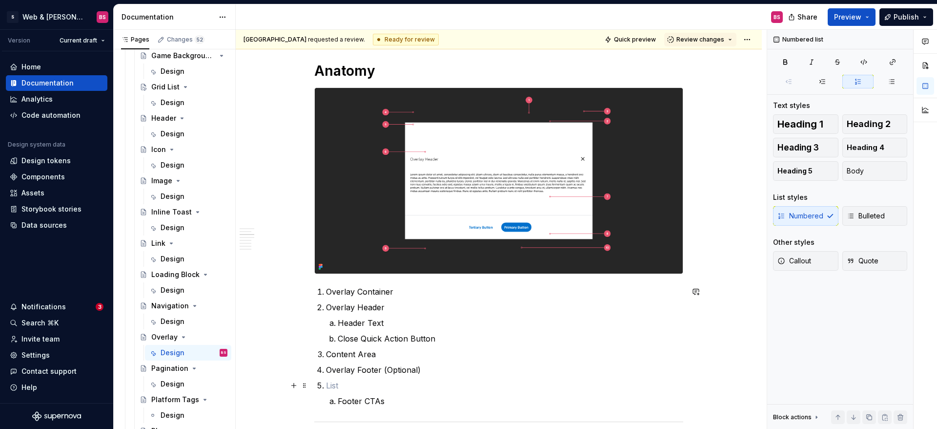
click at [350, 383] on p at bounding box center [504, 385] width 357 height 12
click at [328, 384] on li "Footer CTAs" at bounding box center [504, 385] width 357 height 12
click at [366, 248] on img at bounding box center [499, 181] width 368 height 186
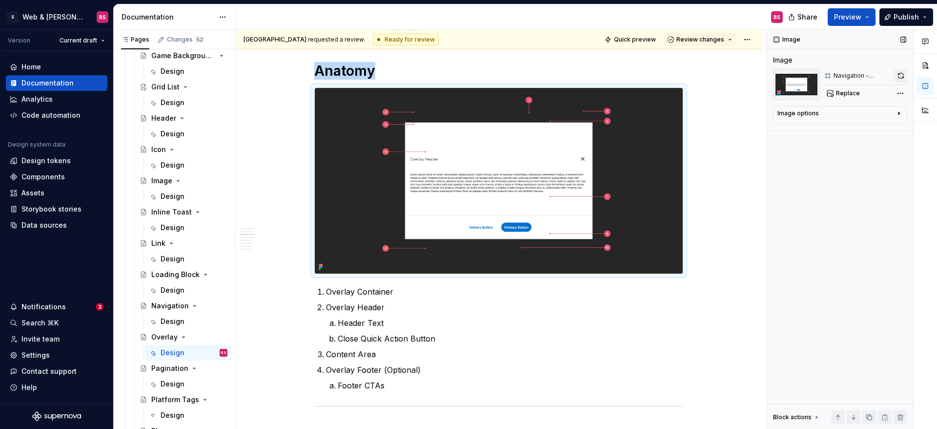
type textarea "*"
click at [900, 75] on button "button" at bounding box center [900, 76] width 13 height 14
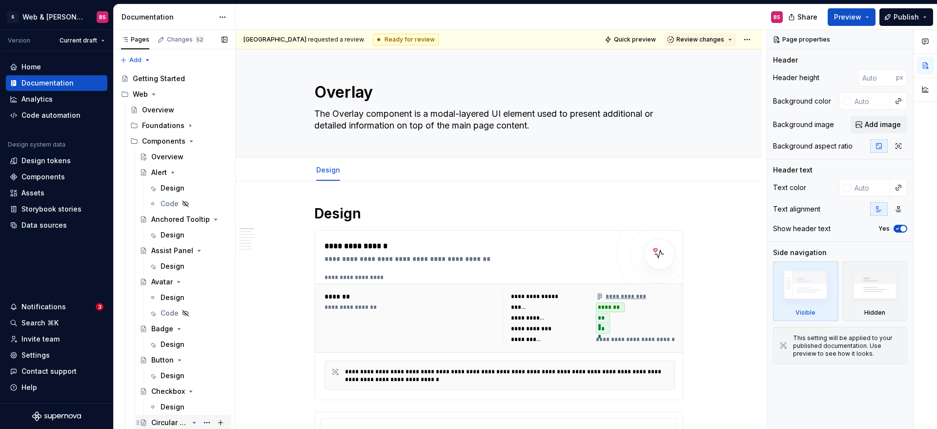
type textarea "*"
click at [696, 172] on div "Design Add tab" at bounding box center [499, 169] width 448 height 21
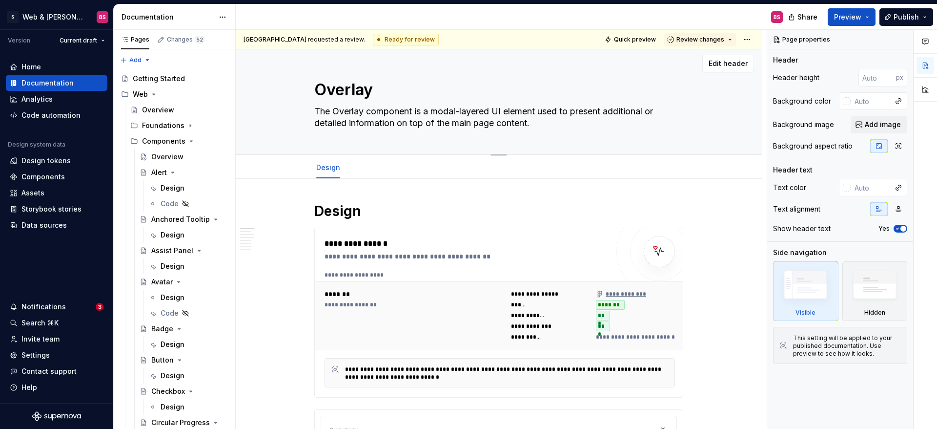
scroll to position [1, 0]
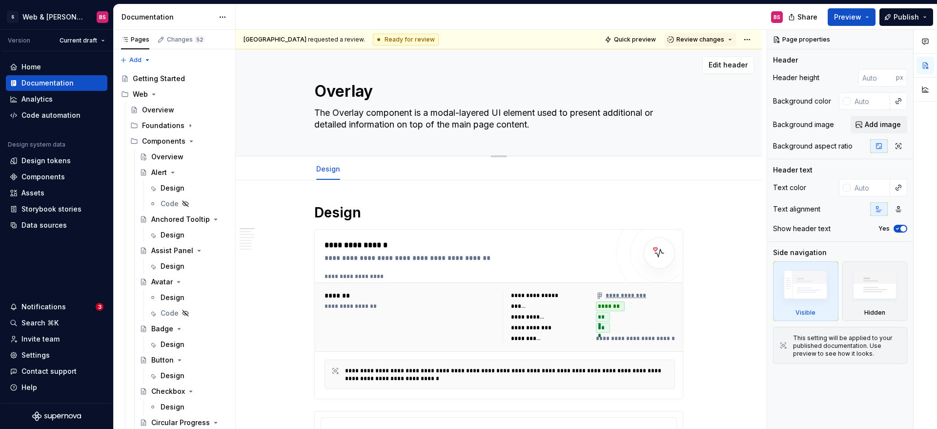
type textarea "*"
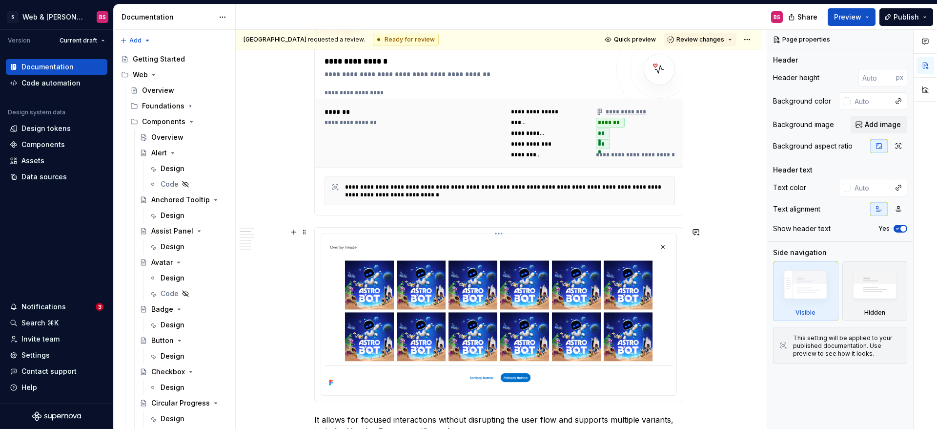
scroll to position [166, 0]
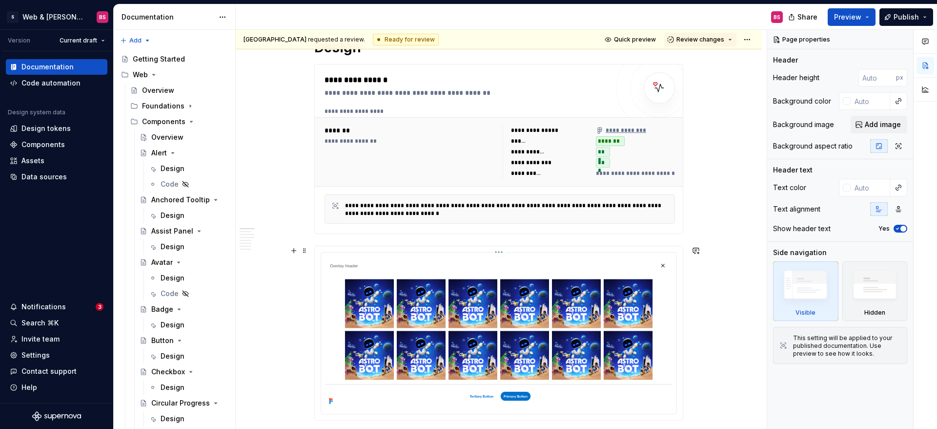
type textarea "*"
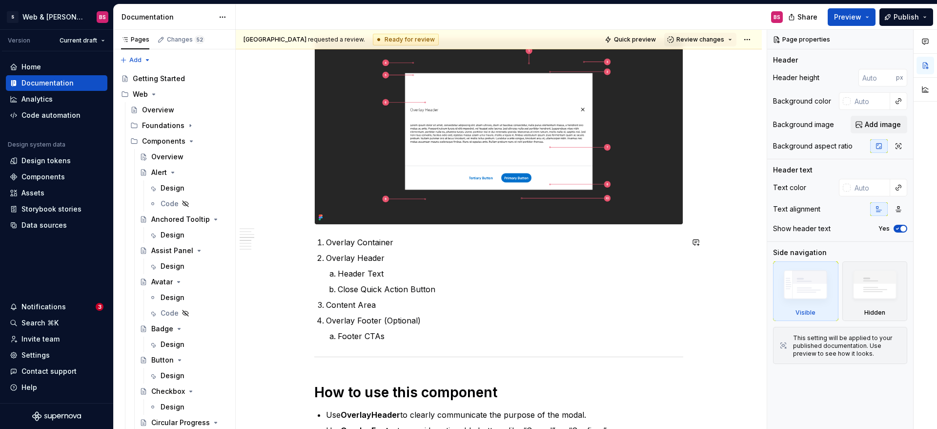
scroll to position [987, 0]
